Goal: Information Seeking & Learning: Learn about a topic

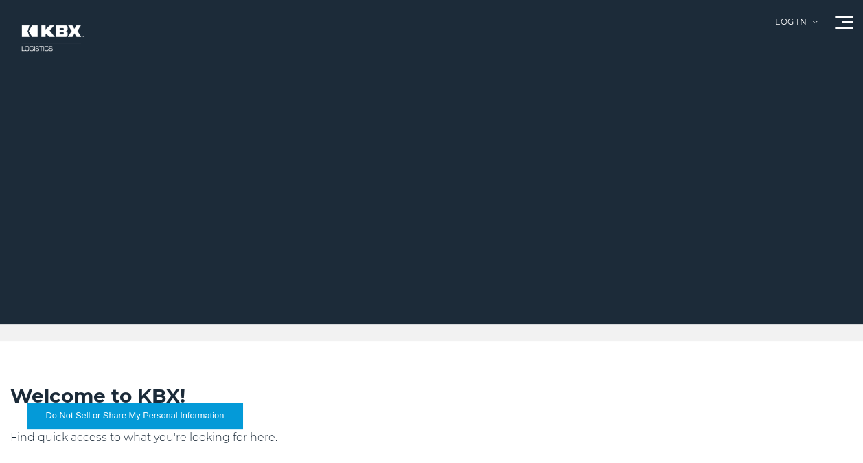
click at [846, 25] on div at bounding box center [844, 22] width 18 height 13
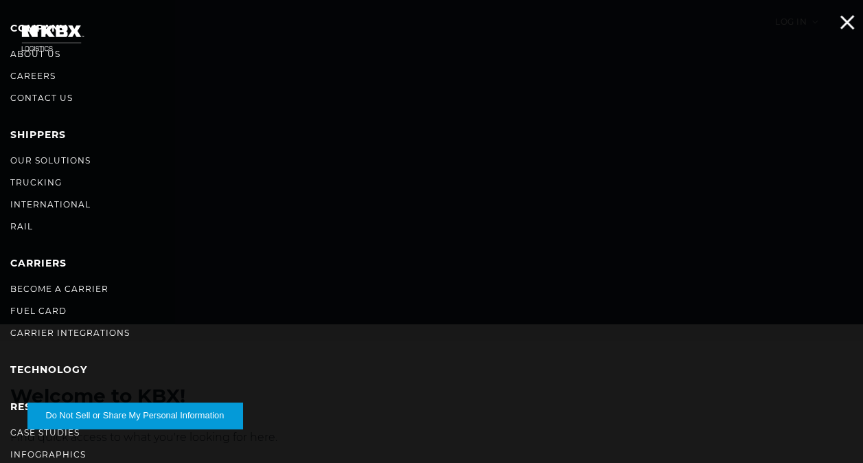
scroll to position [74, 0]
click at [21, 223] on link "RAIL" at bounding box center [21, 224] width 23 height 10
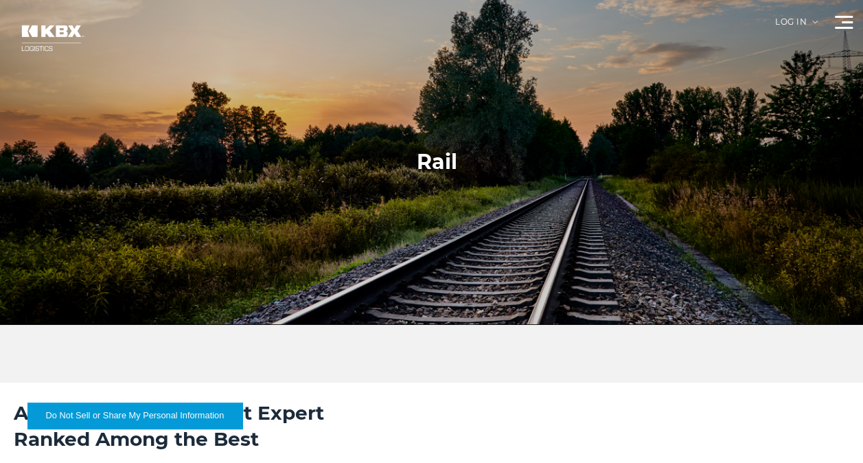
click at [842, 20] on div at bounding box center [844, 22] width 18 height 13
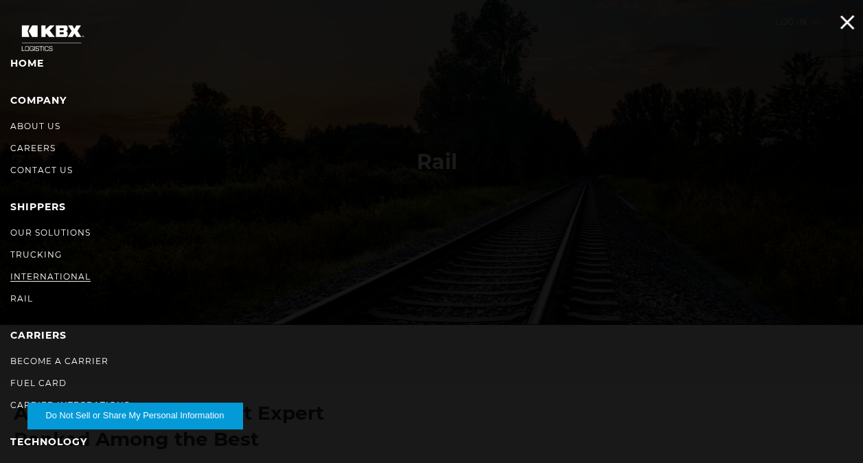
click at [56, 275] on link "International" at bounding box center [50, 276] width 80 height 10
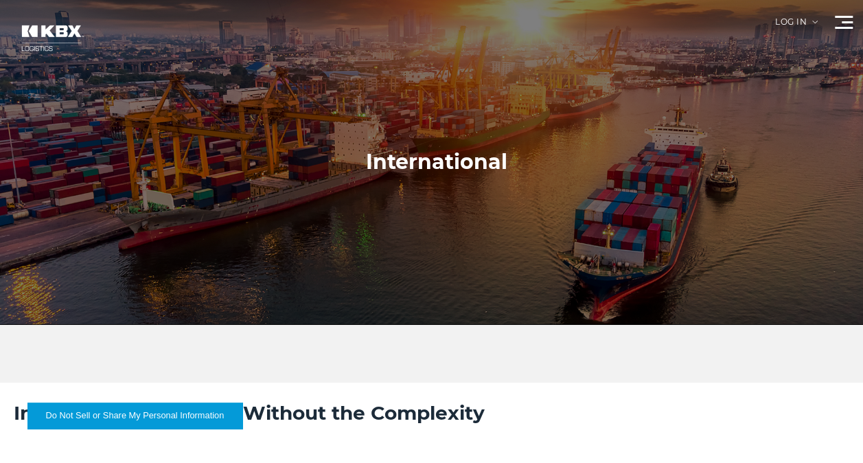
click at [836, 24] on div at bounding box center [844, 22] width 18 height 13
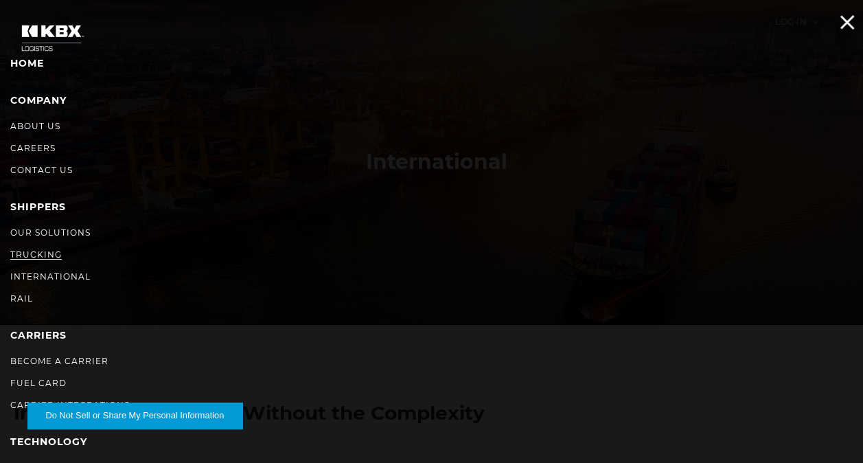
click at [34, 251] on link "Trucking" at bounding box center [36, 254] width 52 height 10
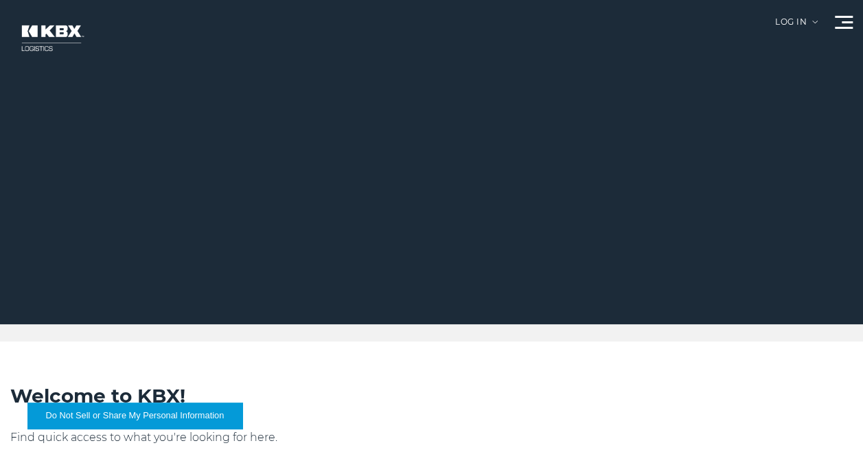
click at [844, 22] on span at bounding box center [847, 22] width 11 height 2
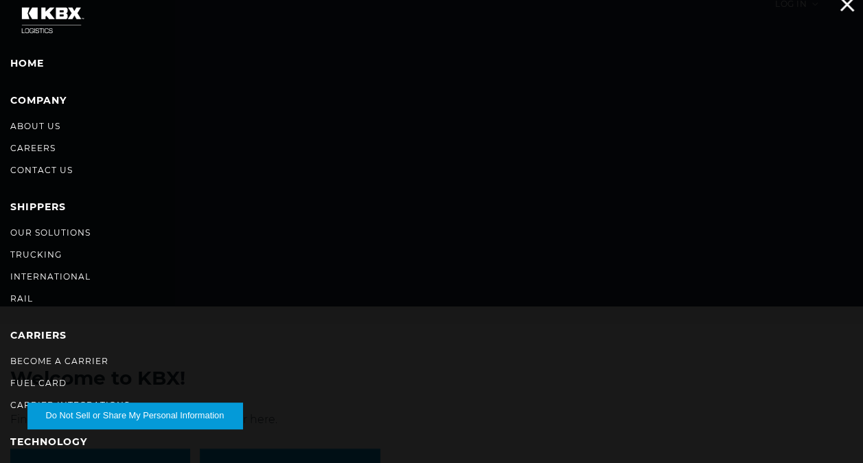
click at [846, 4] on span at bounding box center [848, 4] width 14 height 14
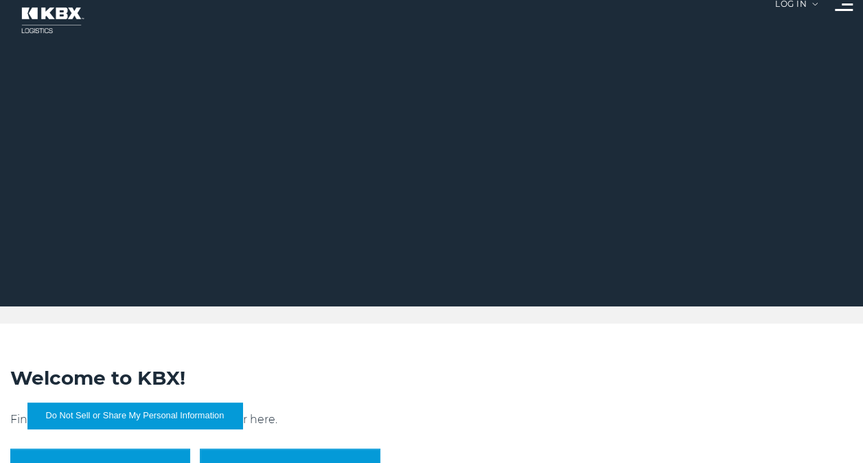
click at [843, 8] on div at bounding box center [844, 4] width 18 height 13
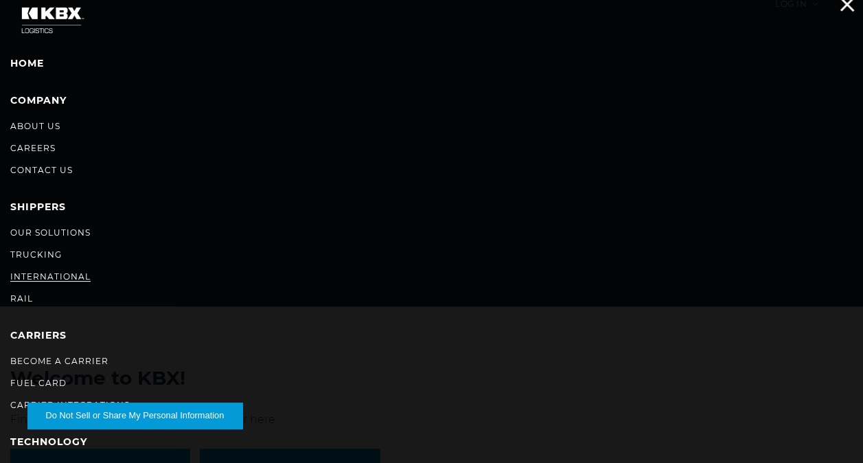
click at [22, 275] on link "International" at bounding box center [50, 276] width 80 height 10
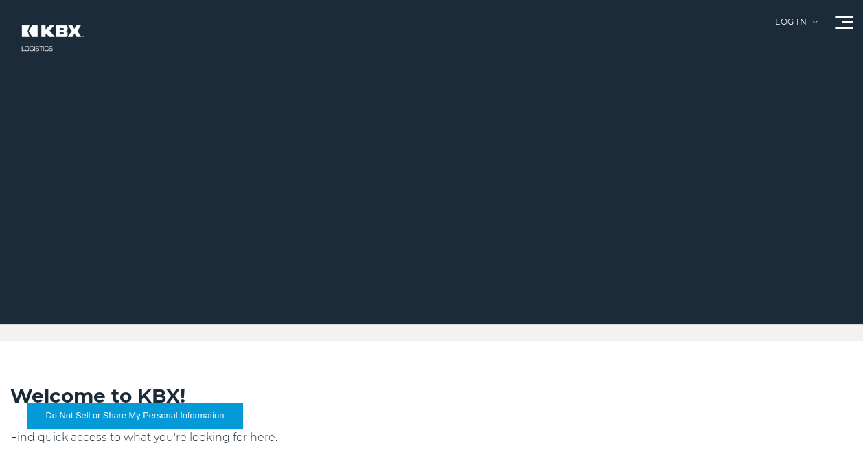
click at [841, 11] on div at bounding box center [437, 162] width 874 height 324
click at [843, 27] on span at bounding box center [844, 28] width 18 height 2
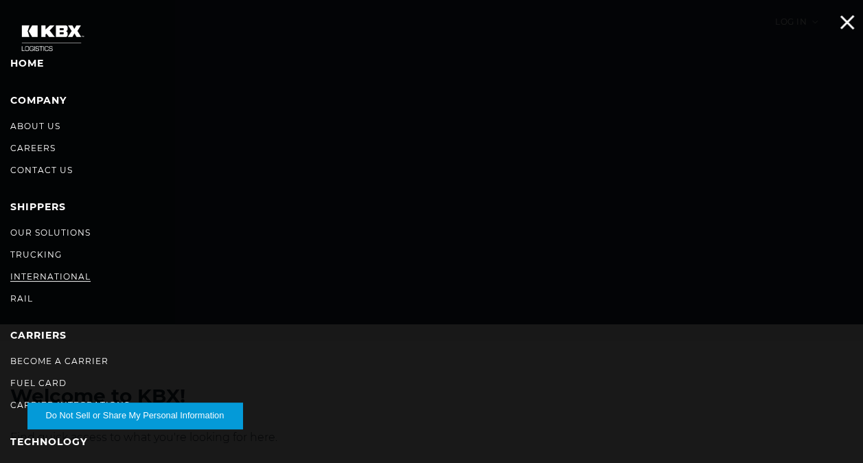
click at [42, 276] on link "International" at bounding box center [50, 276] width 80 height 10
